Goal: Register for event/course

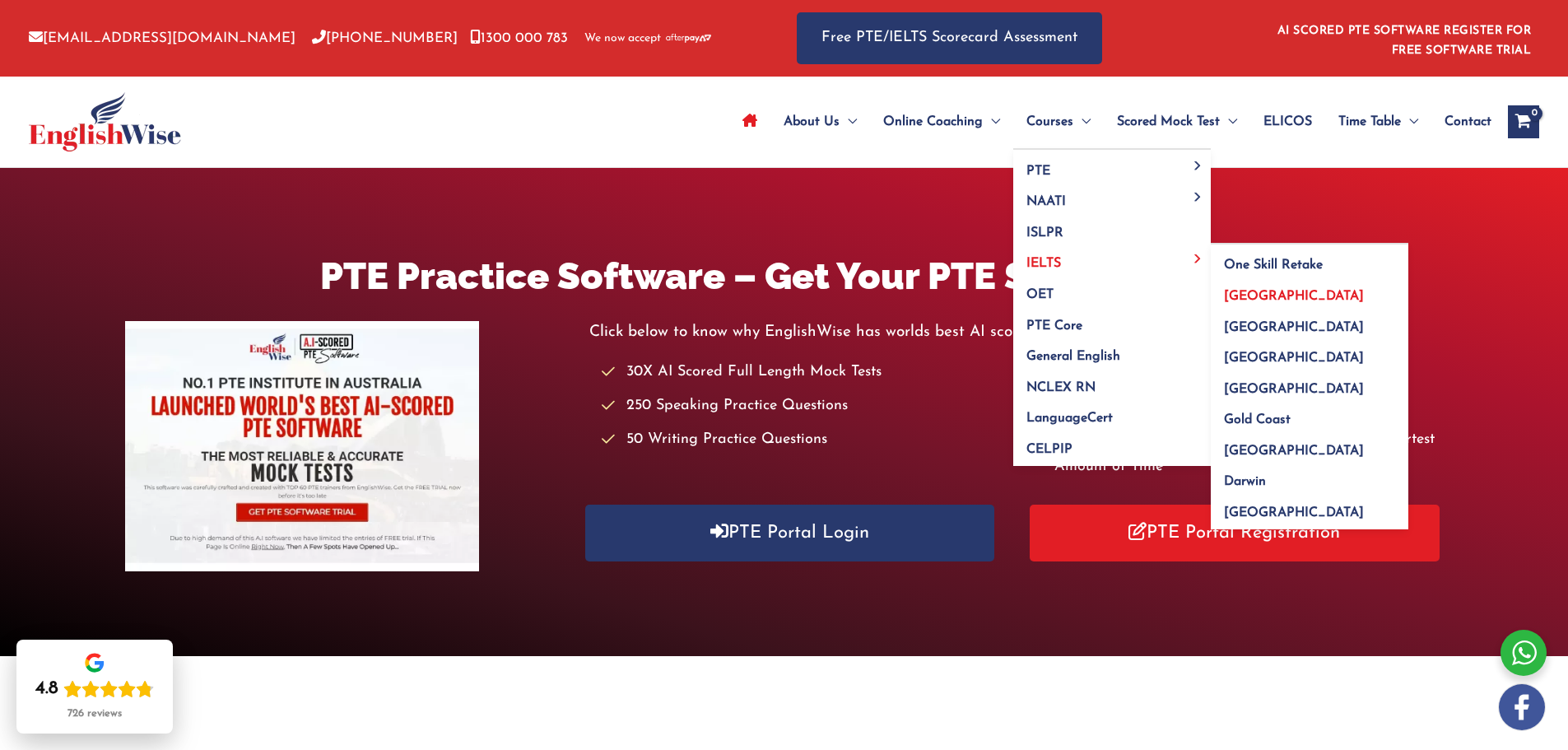
click at [1263, 296] on span "[GEOGRAPHIC_DATA]" at bounding box center [1294, 296] width 140 height 14
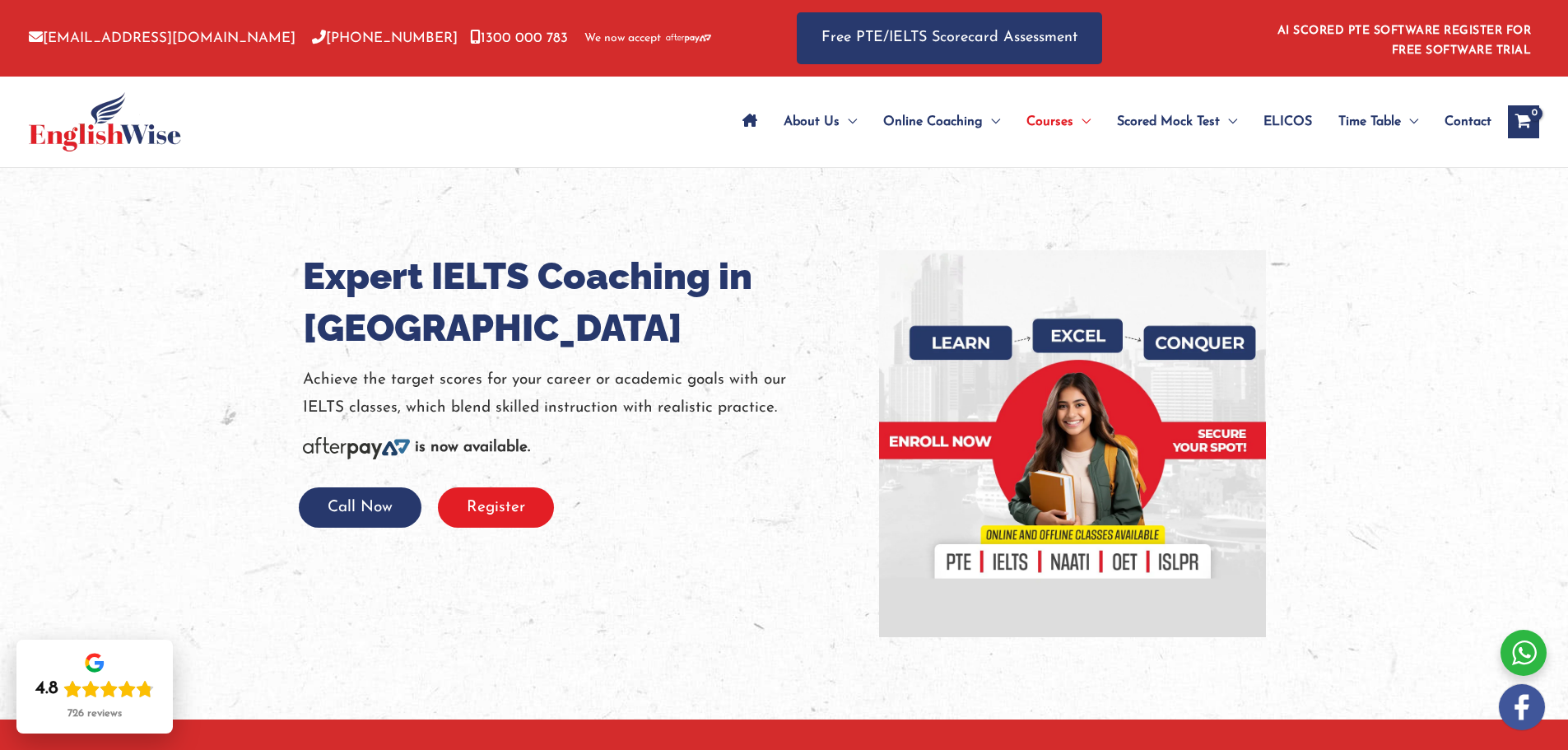
click at [509, 502] on button "Register" at bounding box center [496, 507] width 116 height 40
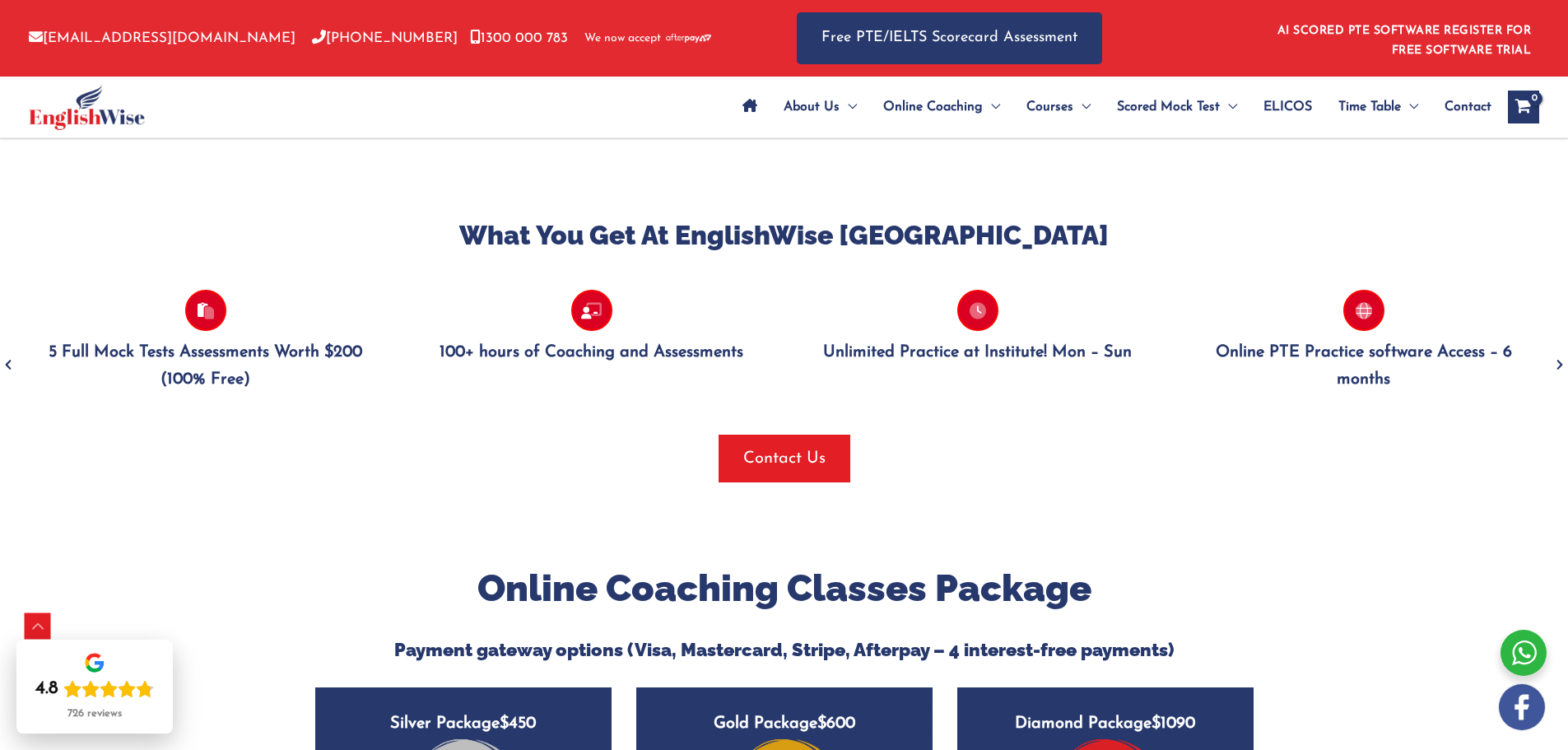
scroll to position [1481, 0]
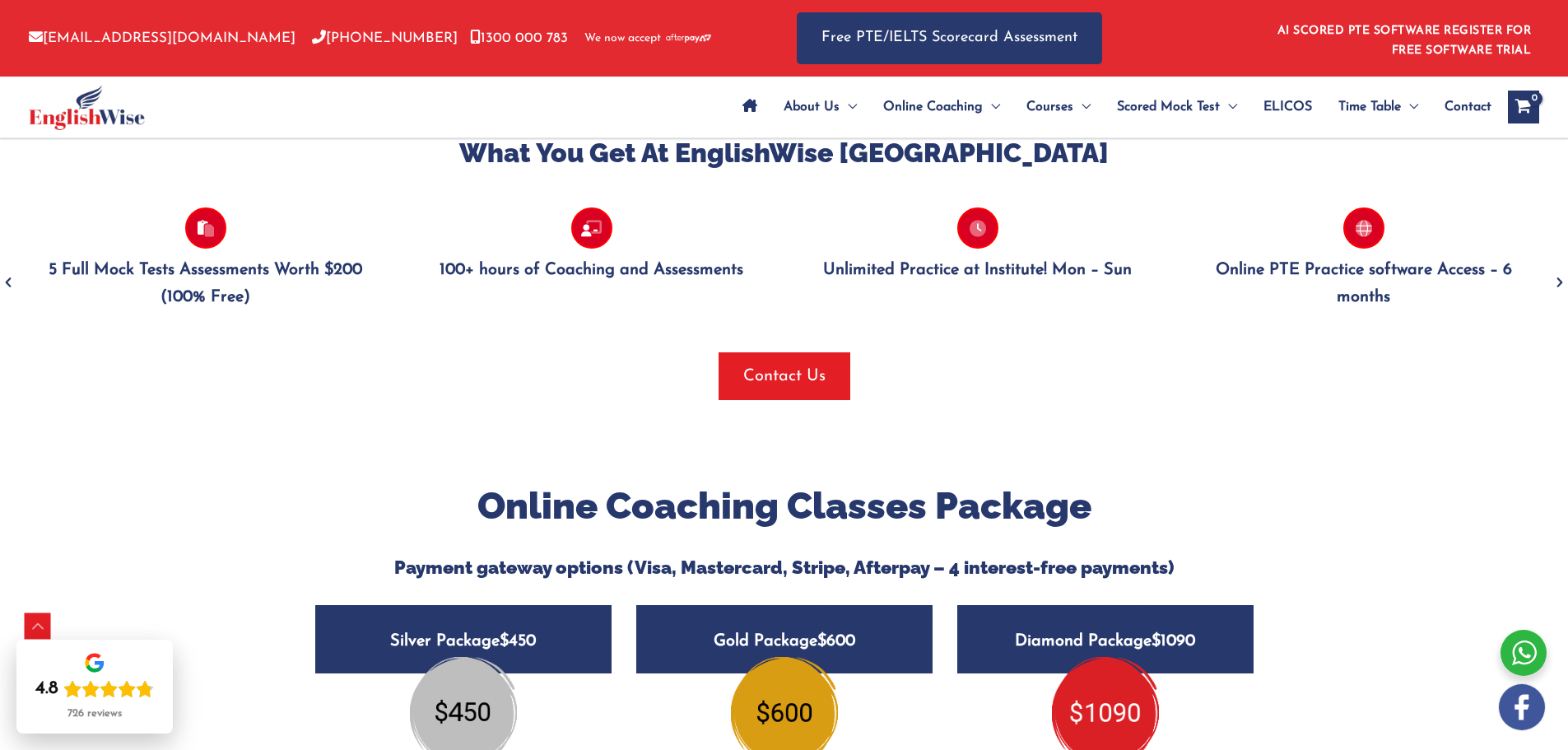
click at [1161, 478] on div "What You Get At EnglishWise Sydney Personal and Private Feedback STRATEGIES + T…" at bounding box center [784, 268] width 1568 height 429
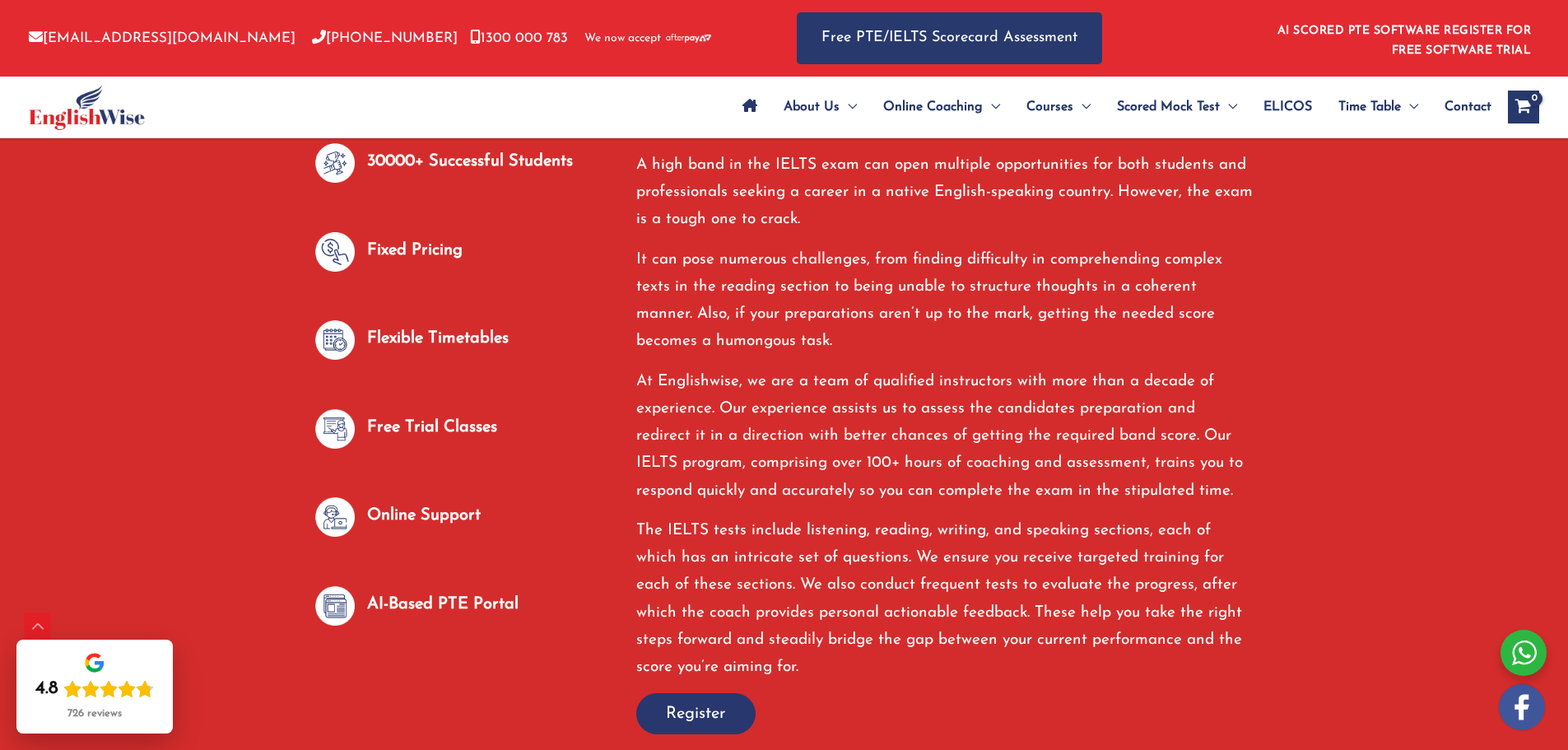
scroll to position [493, 0]
